Goal: Transaction & Acquisition: Subscribe to service/newsletter

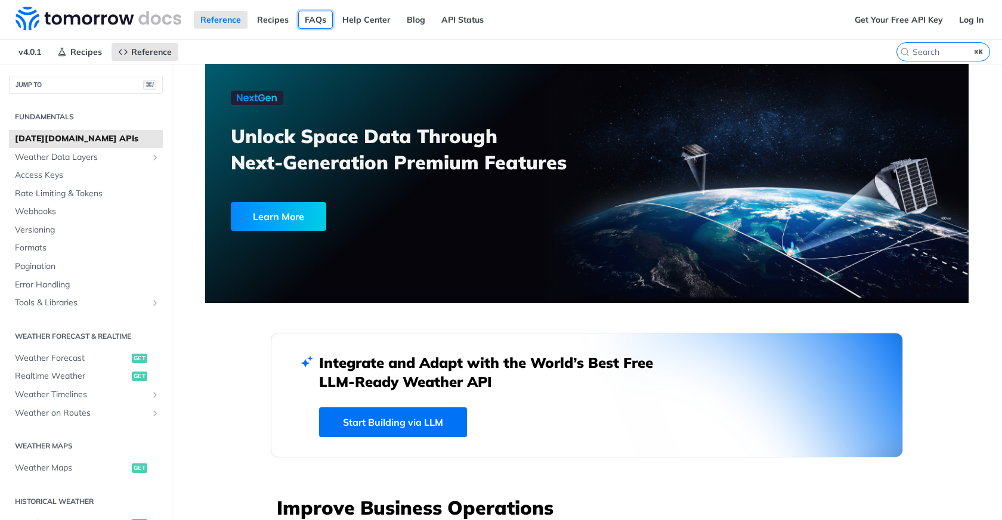
click at [316, 23] on link "FAQs" at bounding box center [315, 20] width 35 height 18
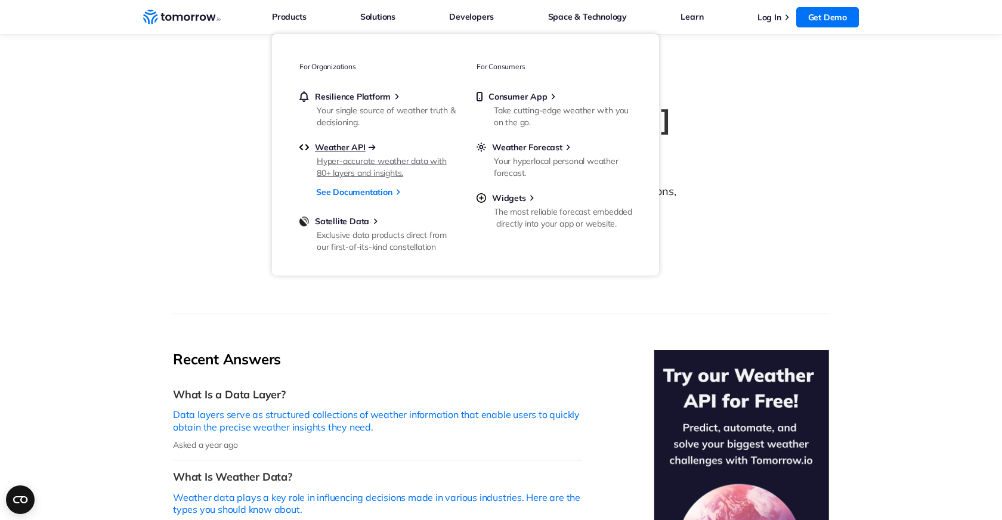
click at [343, 147] on span "Weather API" at bounding box center [340, 147] width 51 height 11
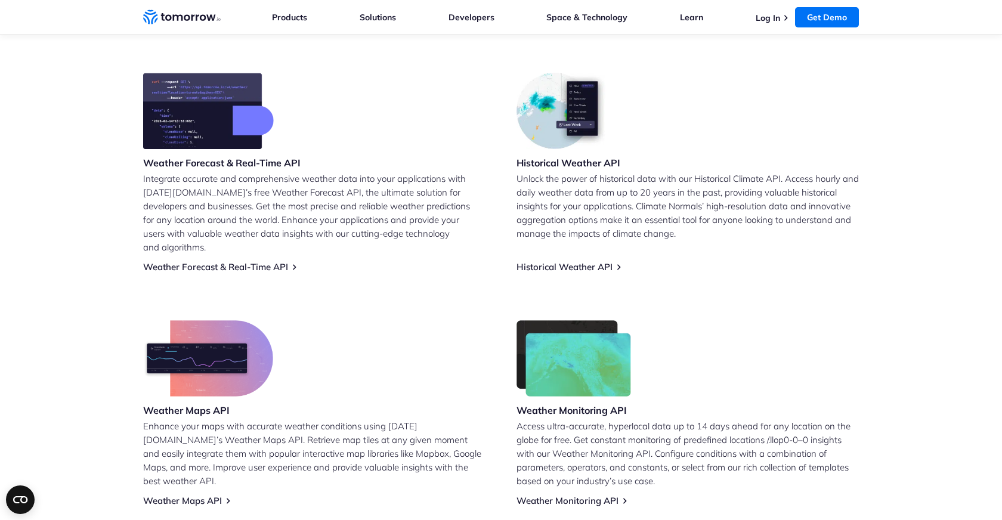
scroll to position [787, 0]
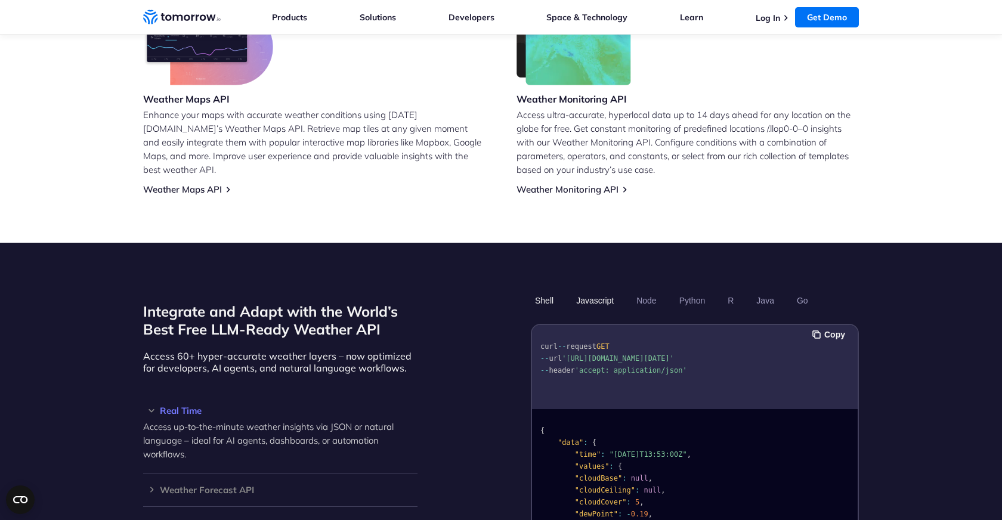
click at [589, 290] on button "Javascript" at bounding box center [595, 300] width 46 height 20
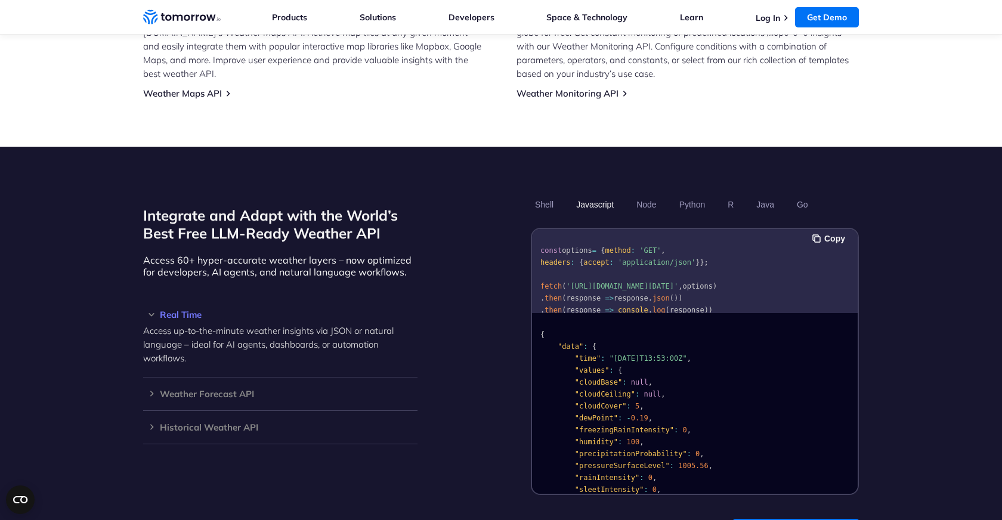
scroll to position [1028, 0]
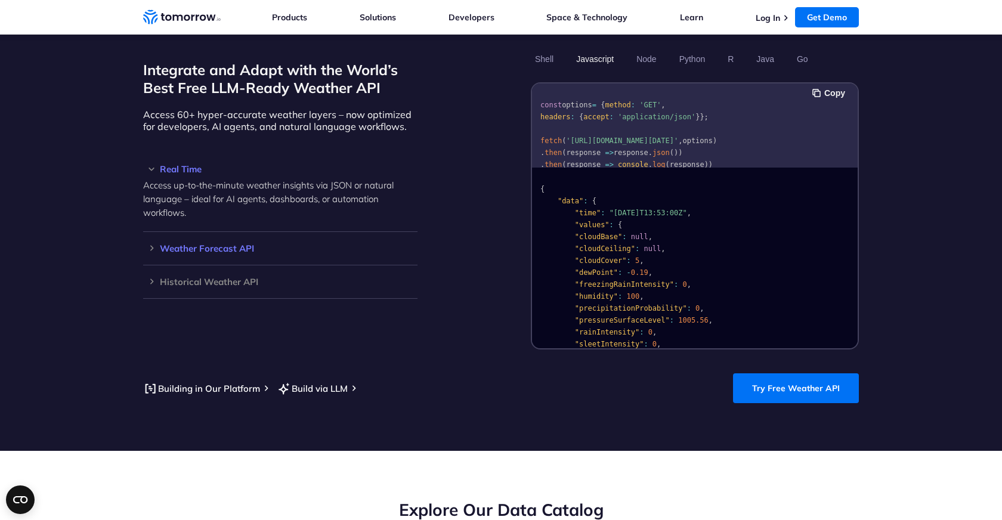
click at [220, 244] on h3 "Weather Forecast API" at bounding box center [280, 248] width 274 height 9
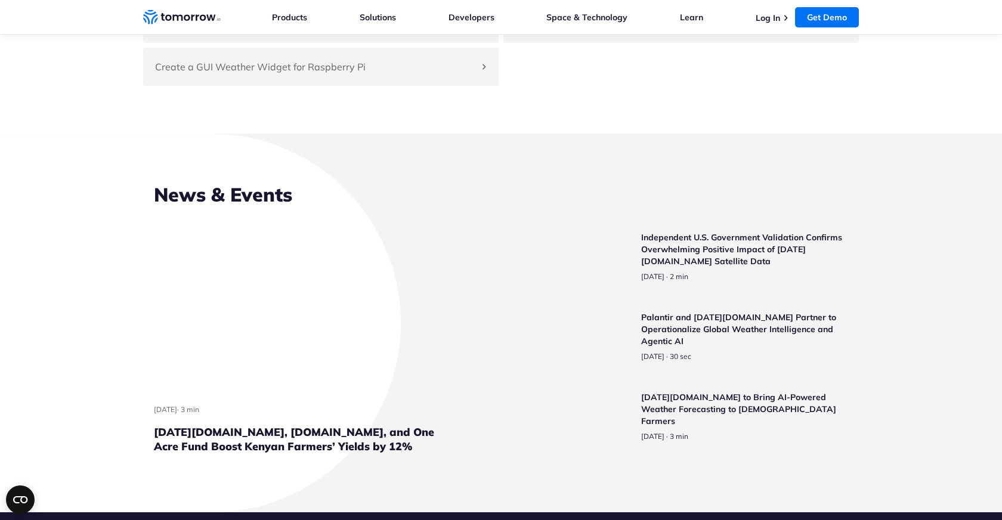
scroll to position [2880, 0]
